Goal: Task Accomplishment & Management: Use online tool/utility

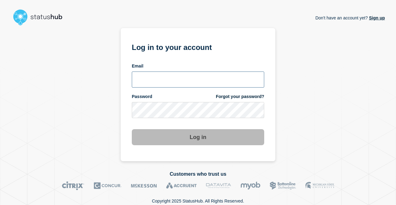
click at [146, 80] on input "email input" at bounding box center [198, 80] width 132 height 16
type input "[EMAIL_ADDRESS][DOMAIN_NAME]"
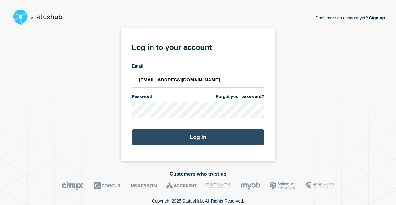
click at [213, 137] on button "Log in" at bounding box center [198, 137] width 132 height 16
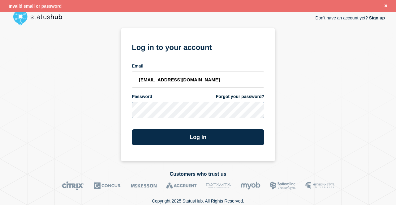
click at [15, 131] on div "Don't have an account yet? Sign up Log in to your account Email sugo@stibosyste…" at bounding box center [197, 94] width 373 height 133
click at [132, 129] on button "Log in" at bounding box center [198, 137] width 132 height 16
click at [131, 117] on section "Log in to your account Email sugo@stibosystems.com Password Forgot your passwor…" at bounding box center [198, 94] width 155 height 133
click at [246, 97] on link "Forgot your password?" at bounding box center [240, 97] width 48 height 6
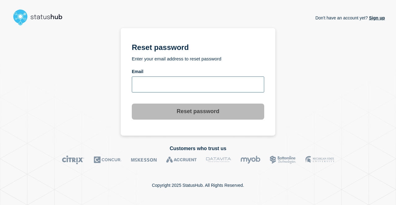
click at [160, 89] on input "email input" at bounding box center [198, 85] width 132 height 16
type input "[EMAIL_ADDRESS][DOMAIN_NAME]"
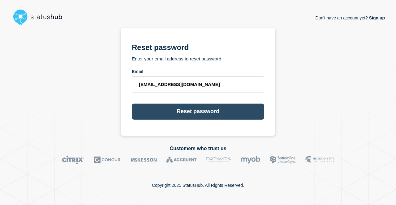
click at [197, 113] on button "Reset password" at bounding box center [198, 112] width 132 height 16
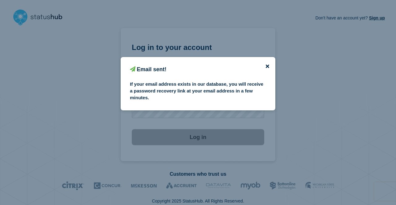
click at [267, 66] on icon "close button" at bounding box center [266, 66] width 3 height 3
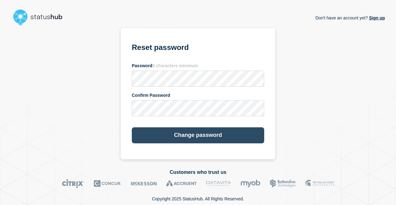
click at [208, 133] on button "Change password" at bounding box center [198, 136] width 132 height 16
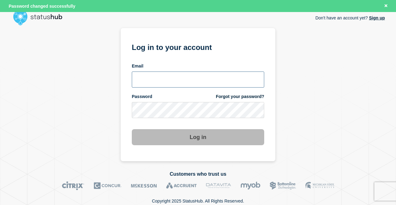
click at [188, 79] on input "email input" at bounding box center [198, 80] width 132 height 16
type input "[EMAIL_ADDRESS][DOMAIN_NAME]"
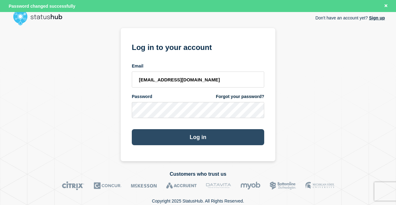
click at [216, 137] on button "Log in" at bounding box center [198, 137] width 132 height 16
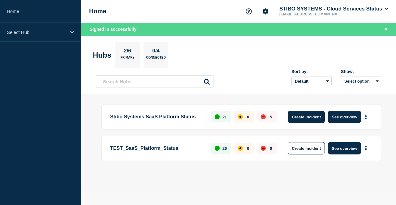
click at [306, 118] on button "Create incident" at bounding box center [305, 117] width 37 height 12
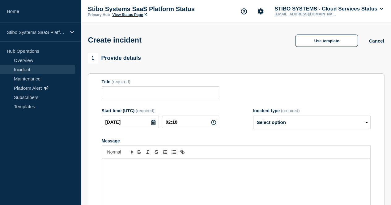
click at [211, 124] on icon at bounding box center [213, 122] width 5 height 5
click at [238, 92] on div "Title (required)" at bounding box center [236, 89] width 269 height 20
drag, startPoint x: 232, startPoint y: 91, endPoint x: 233, endPoint y: 74, distance: 16.7
click at [232, 91] on div "Title (required)" at bounding box center [236, 89] width 269 height 20
click at [231, 66] on div "1 Provide details Title (required) Start time (UTC) (required) [DATE] 02:18 Inc…" at bounding box center [236, 146] width 297 height 186
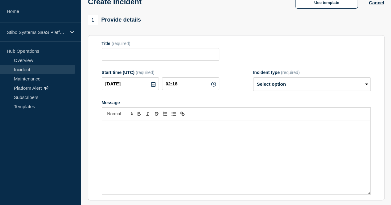
scroll to position [124, 0]
